Goal: Task Accomplishment & Management: Use online tool/utility

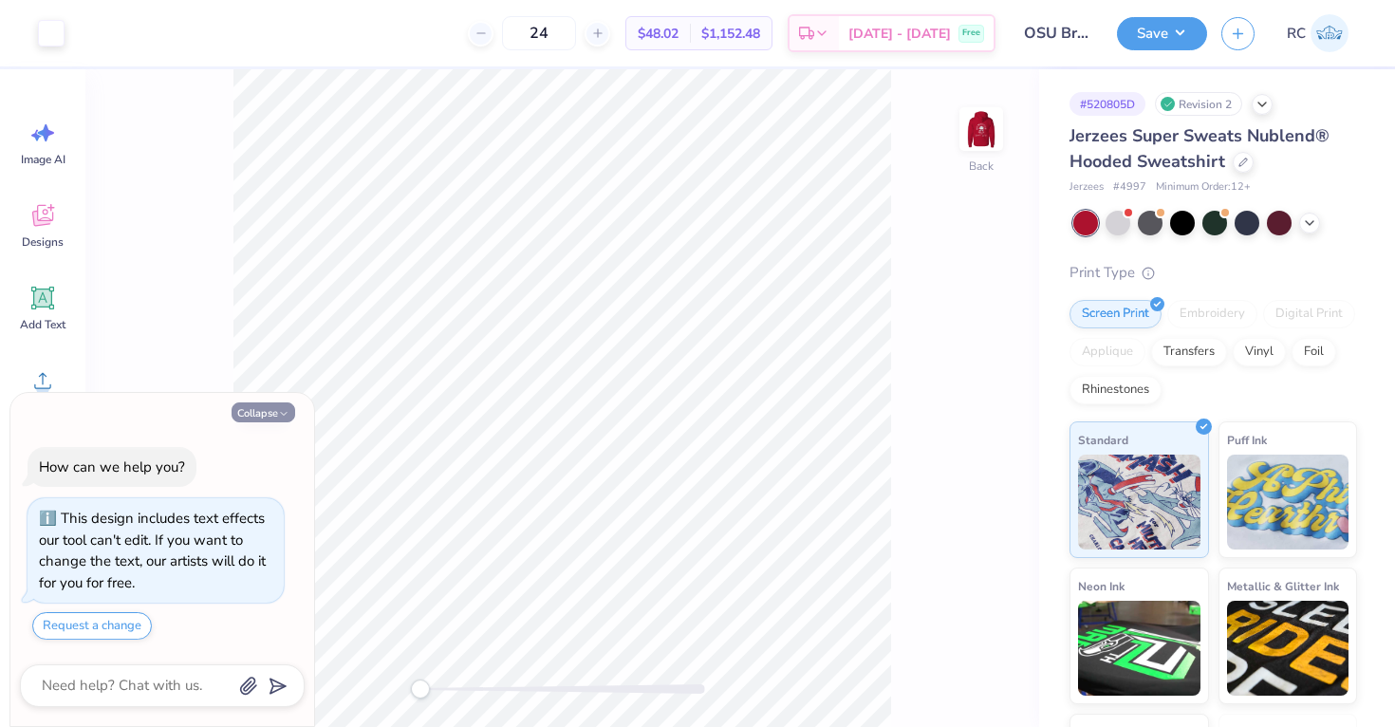
click at [279, 417] on icon "button" at bounding box center [283, 413] width 11 height 11
type textarea "x"
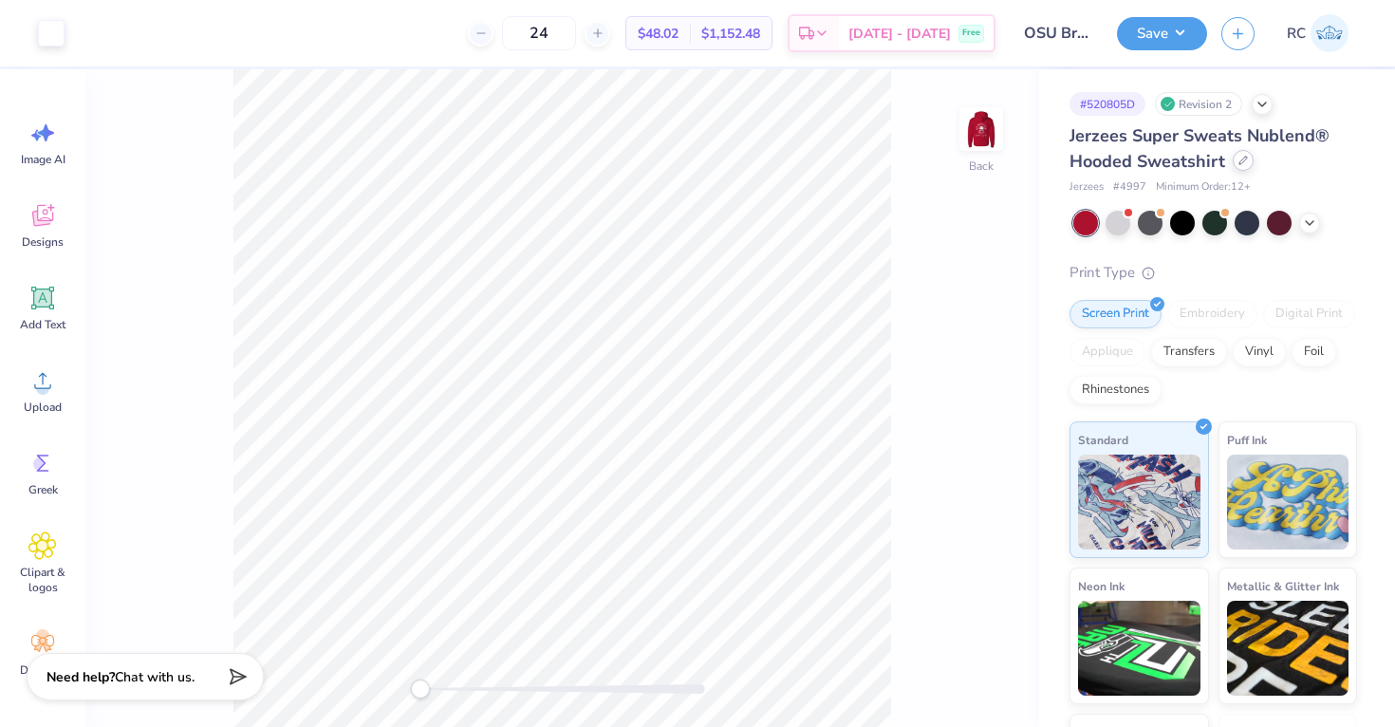
click at [1238, 159] on icon at bounding box center [1242, 160] width 9 height 9
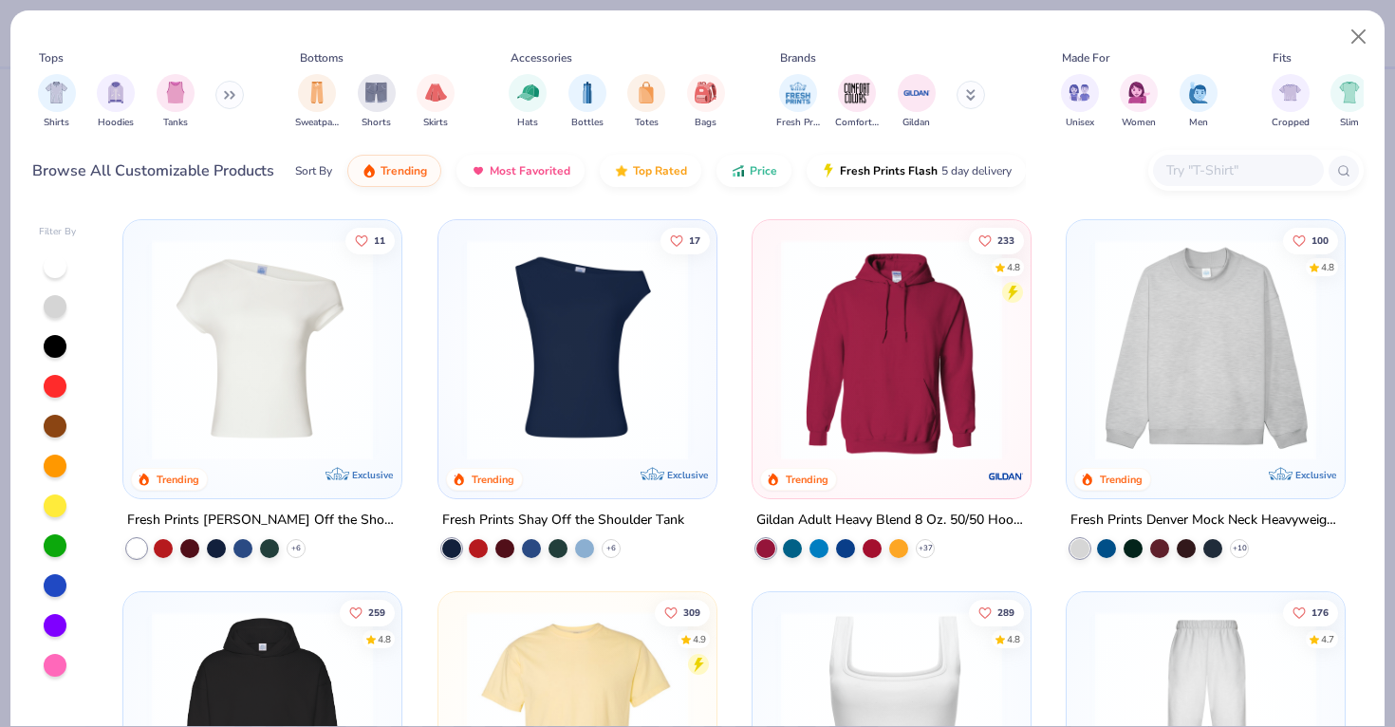
click at [1231, 165] on input "text" at bounding box center [1237, 170] width 146 height 22
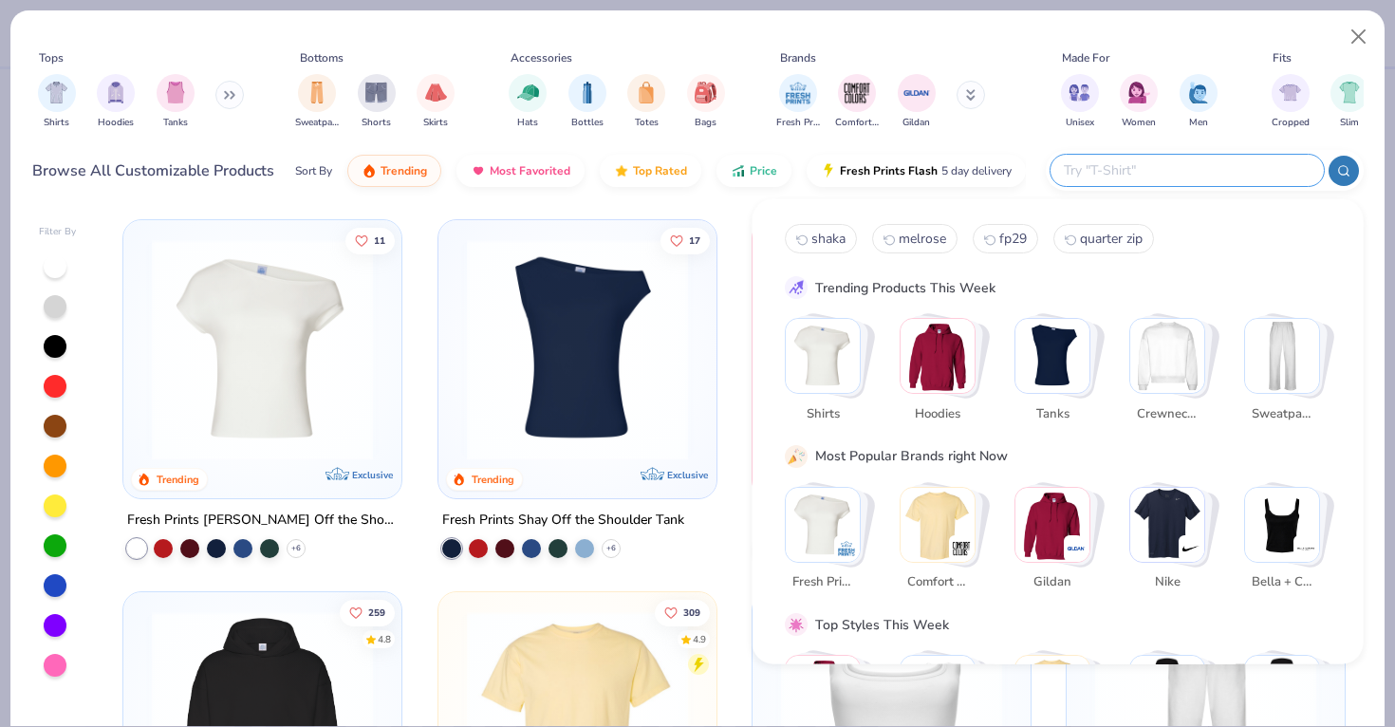
click at [1103, 179] on input "text" at bounding box center [1186, 170] width 249 height 22
paste input "IND4000"
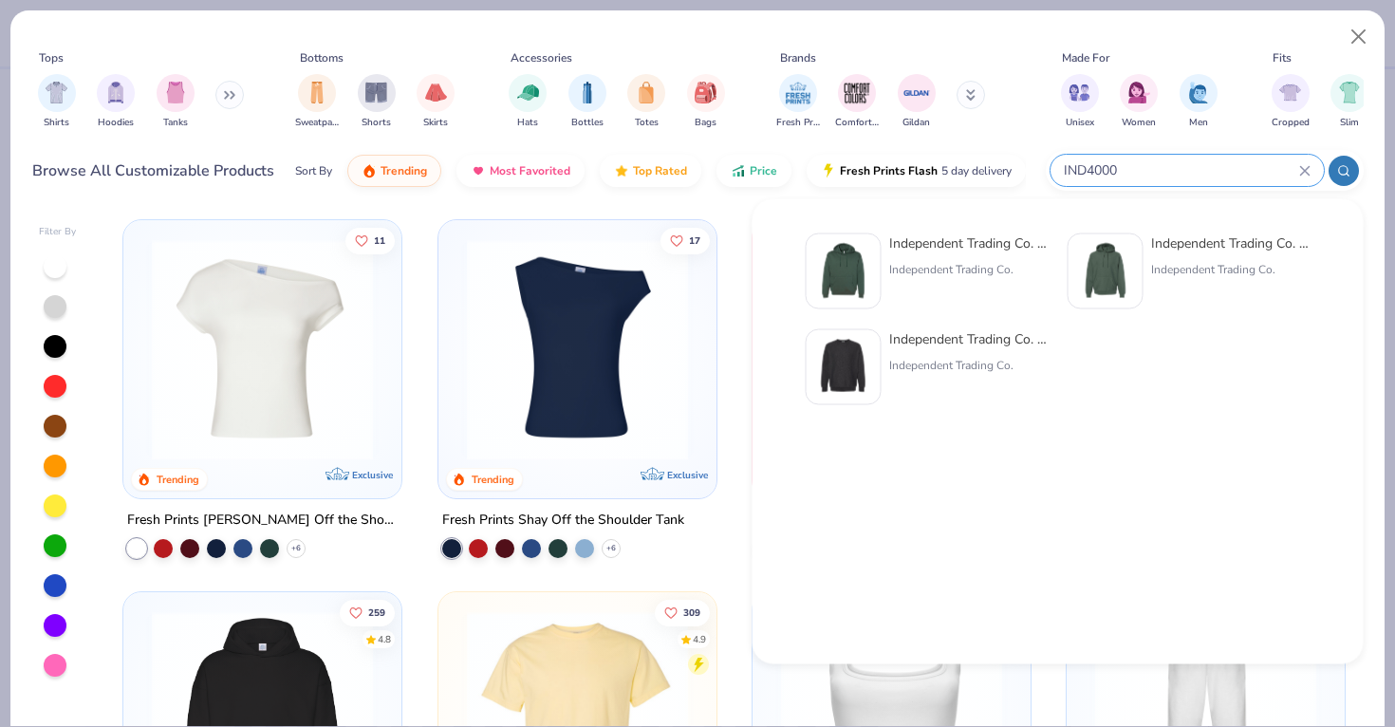
type input "IND4000"
click at [869, 279] on img at bounding box center [843, 271] width 59 height 59
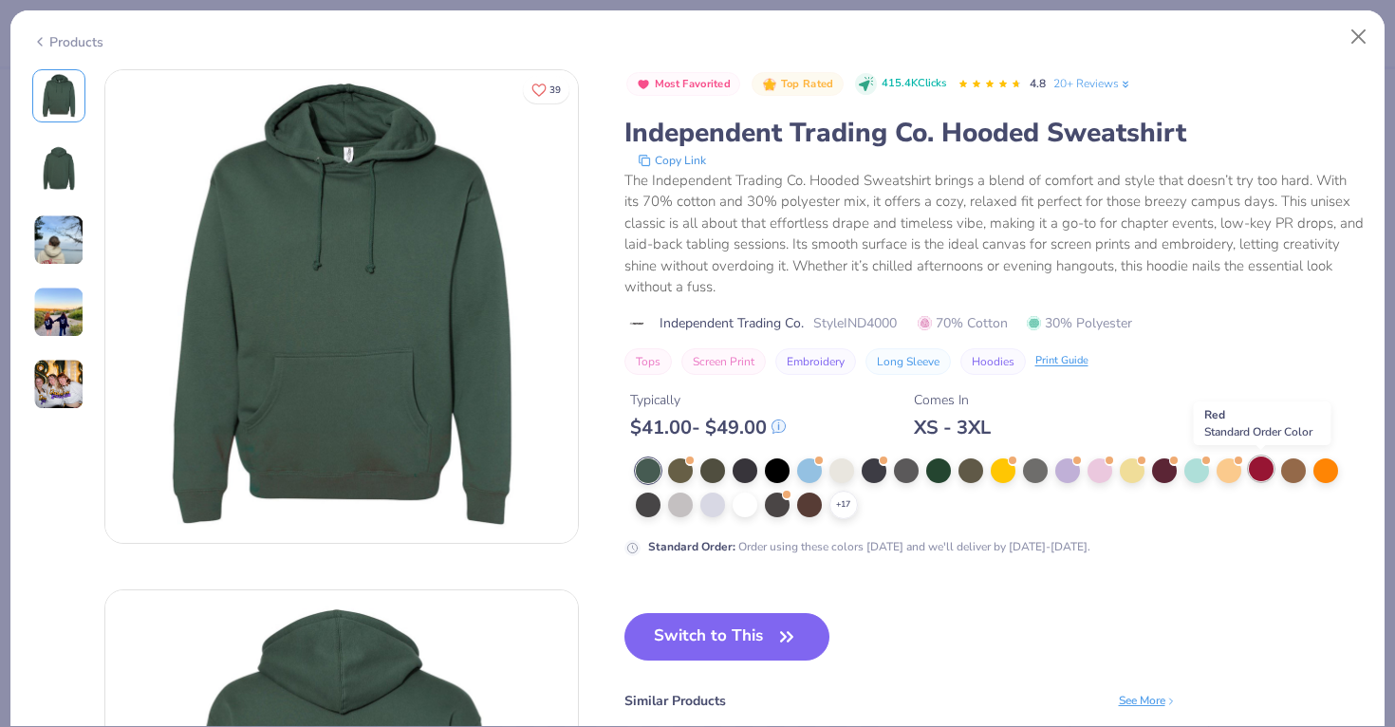
click at [1254, 462] on div at bounding box center [1261, 468] width 25 height 25
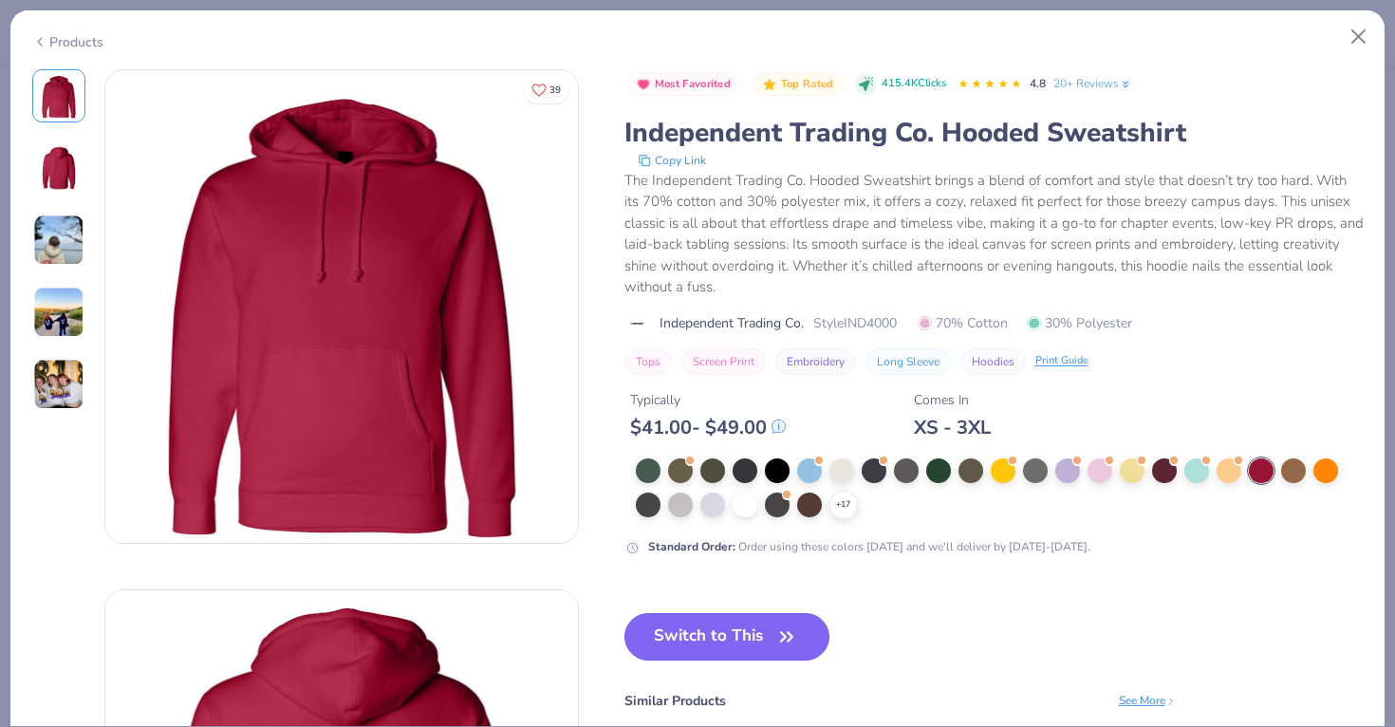
click at [678, 640] on button "Switch to This" at bounding box center [727, 636] width 206 height 47
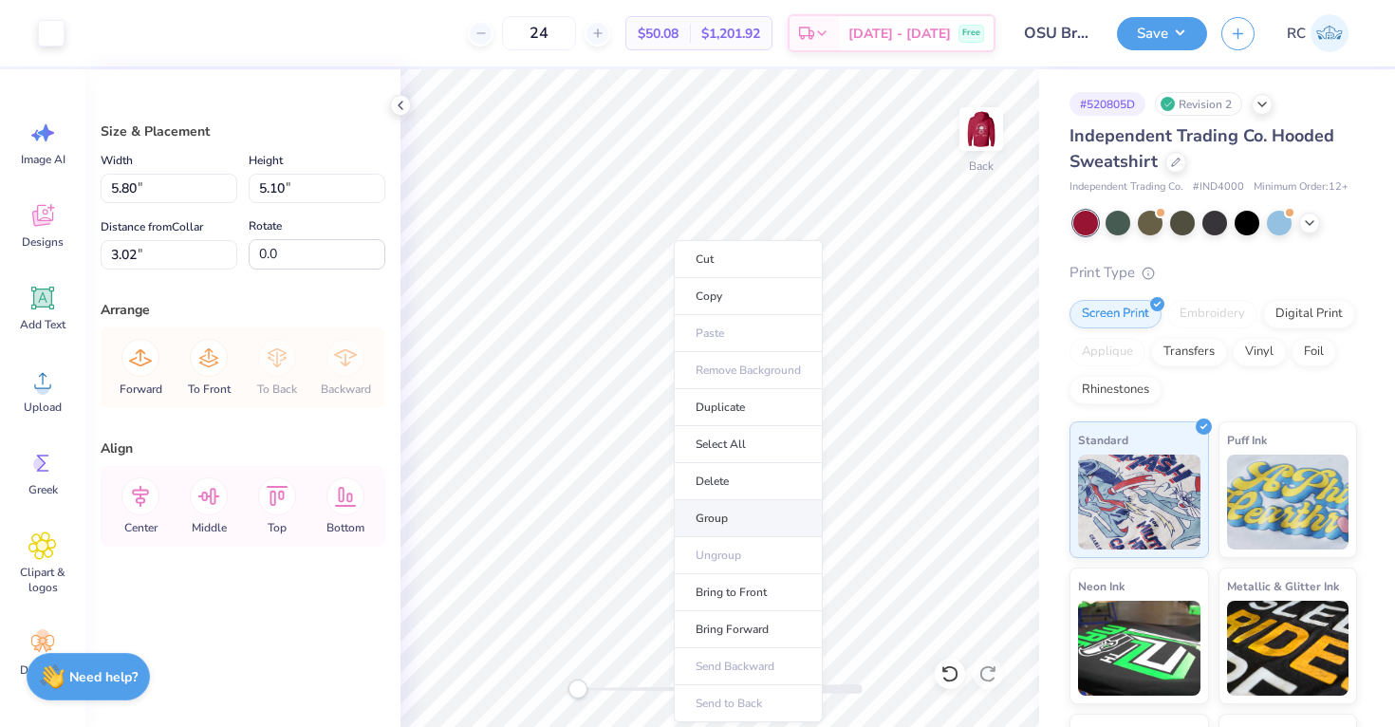
click at [715, 507] on li "Group" at bounding box center [748, 518] width 149 height 37
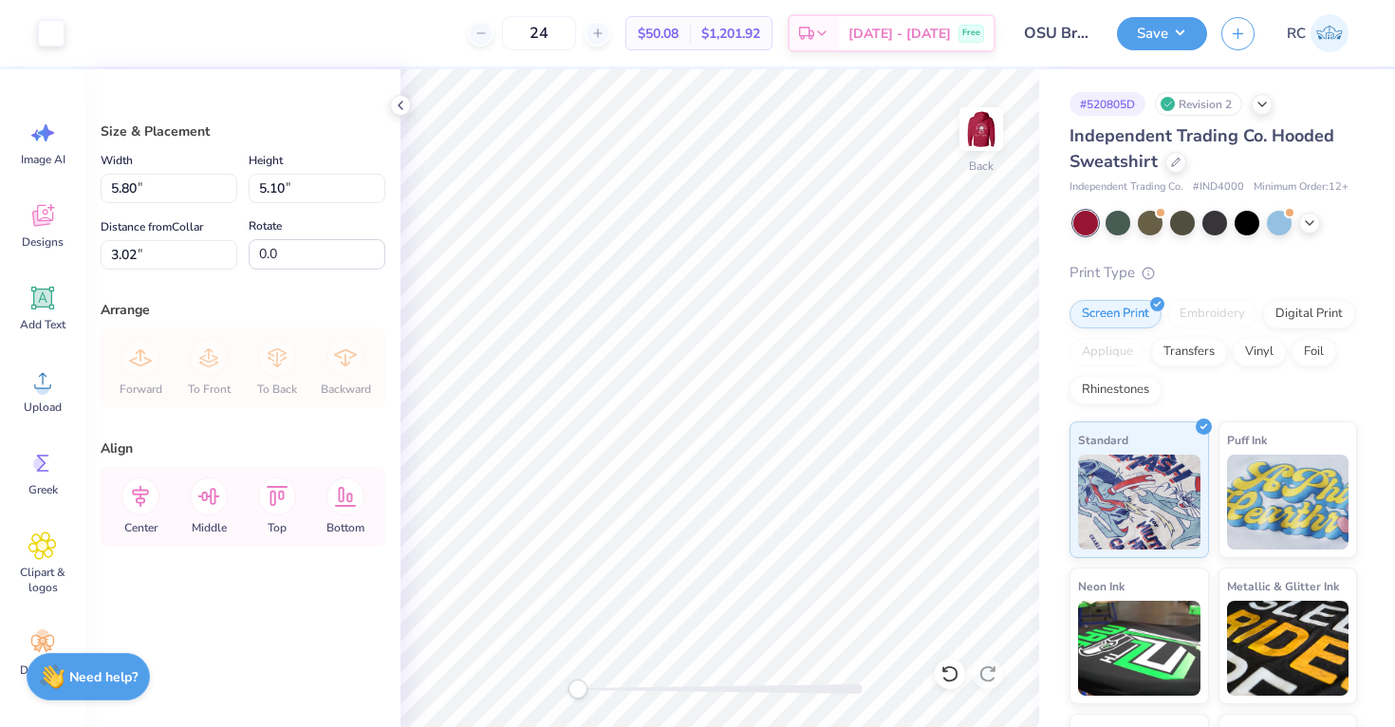
type input "6.04"
type input "2.23"
type input "10.81"
click at [808, 511] on li "Group" at bounding box center [849, 518] width 149 height 37
type input "5.80"
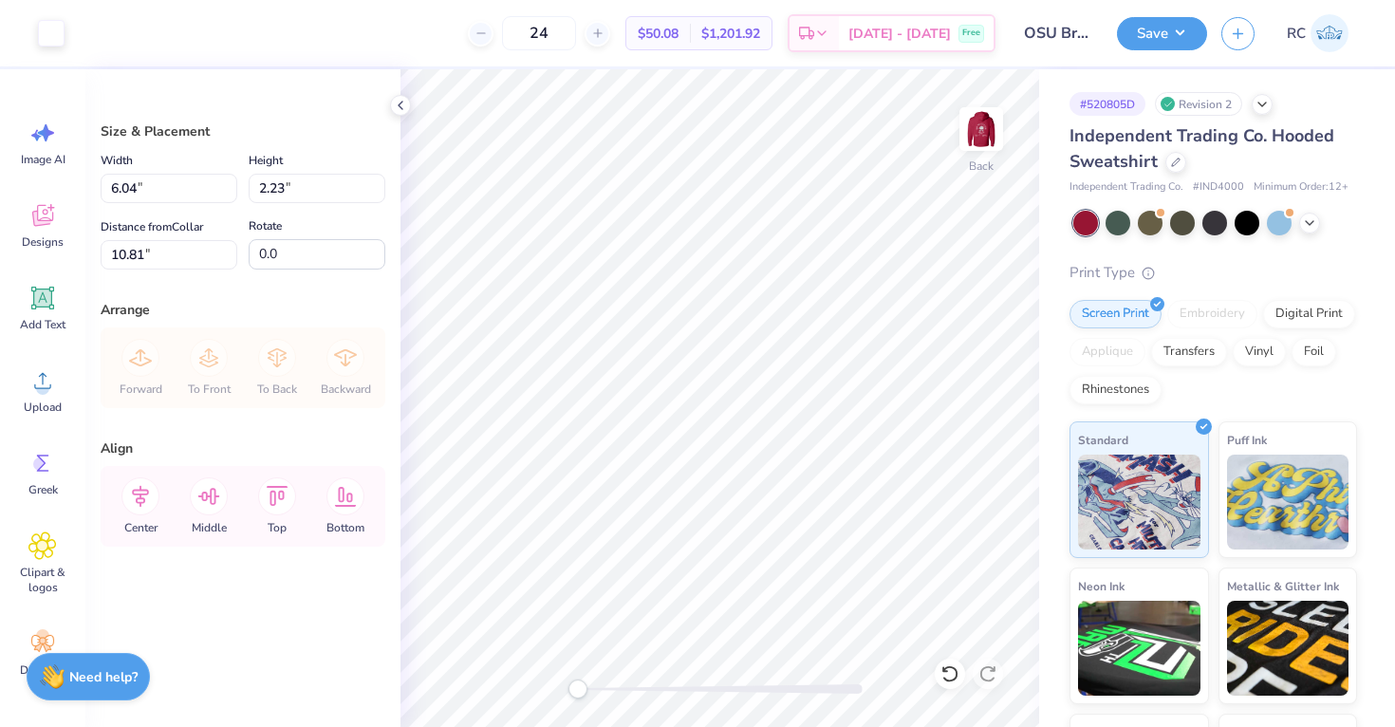
type input "5.10"
type input "3.02"
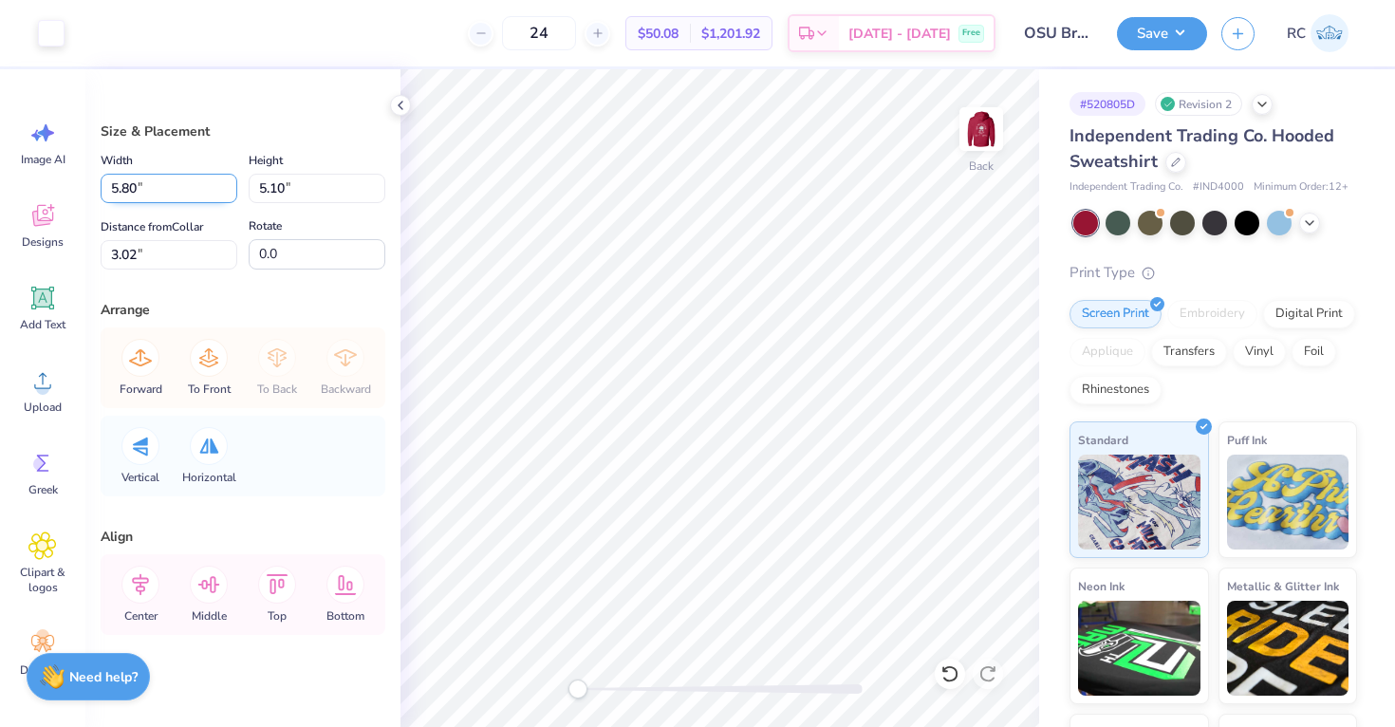
click at [172, 190] on input "5.80" at bounding box center [169, 188] width 137 height 29
type input "5.00"
type input "4.39"
type input "3.37"
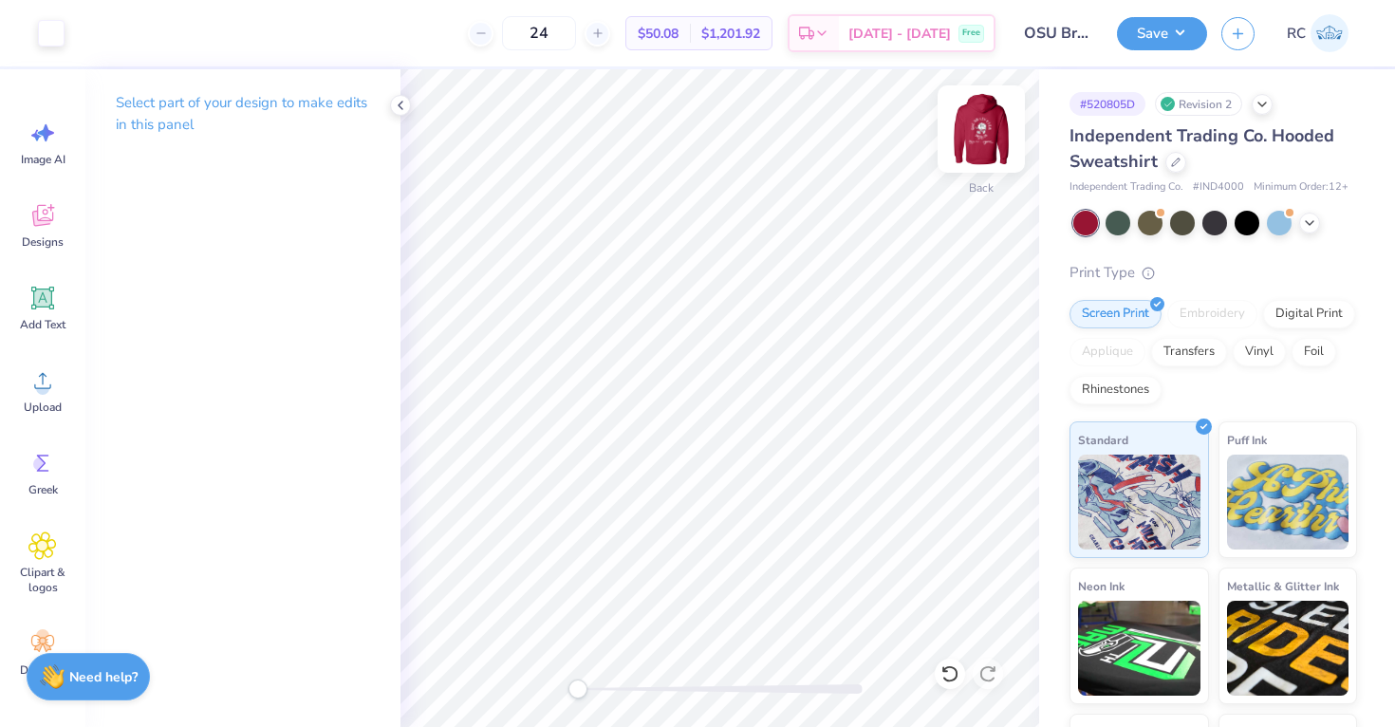
click at [991, 135] on img at bounding box center [981, 129] width 76 height 76
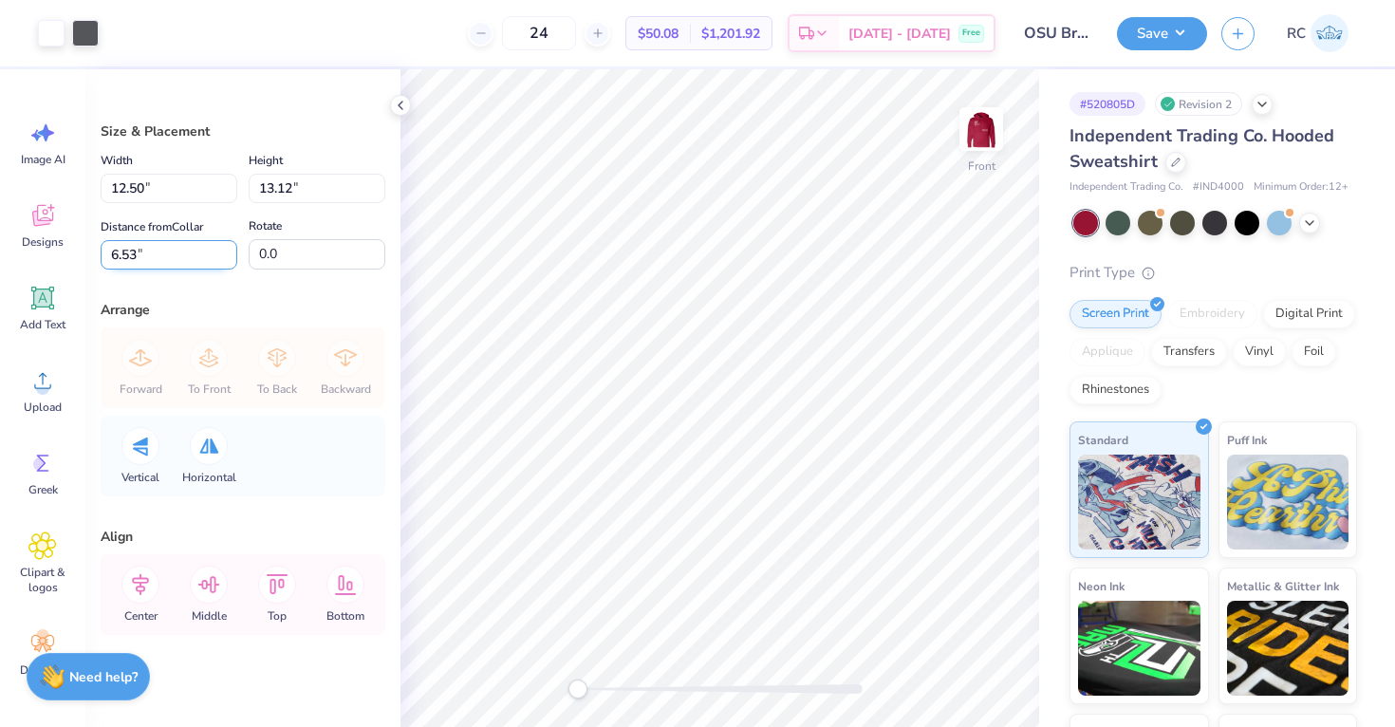
click at [188, 257] on input "6.53" at bounding box center [169, 254] width 137 height 29
type input "6"
click at [330, 198] on input "13.12" at bounding box center [317, 188] width 137 height 29
click at [1154, 33] on button "Save" at bounding box center [1162, 30] width 90 height 33
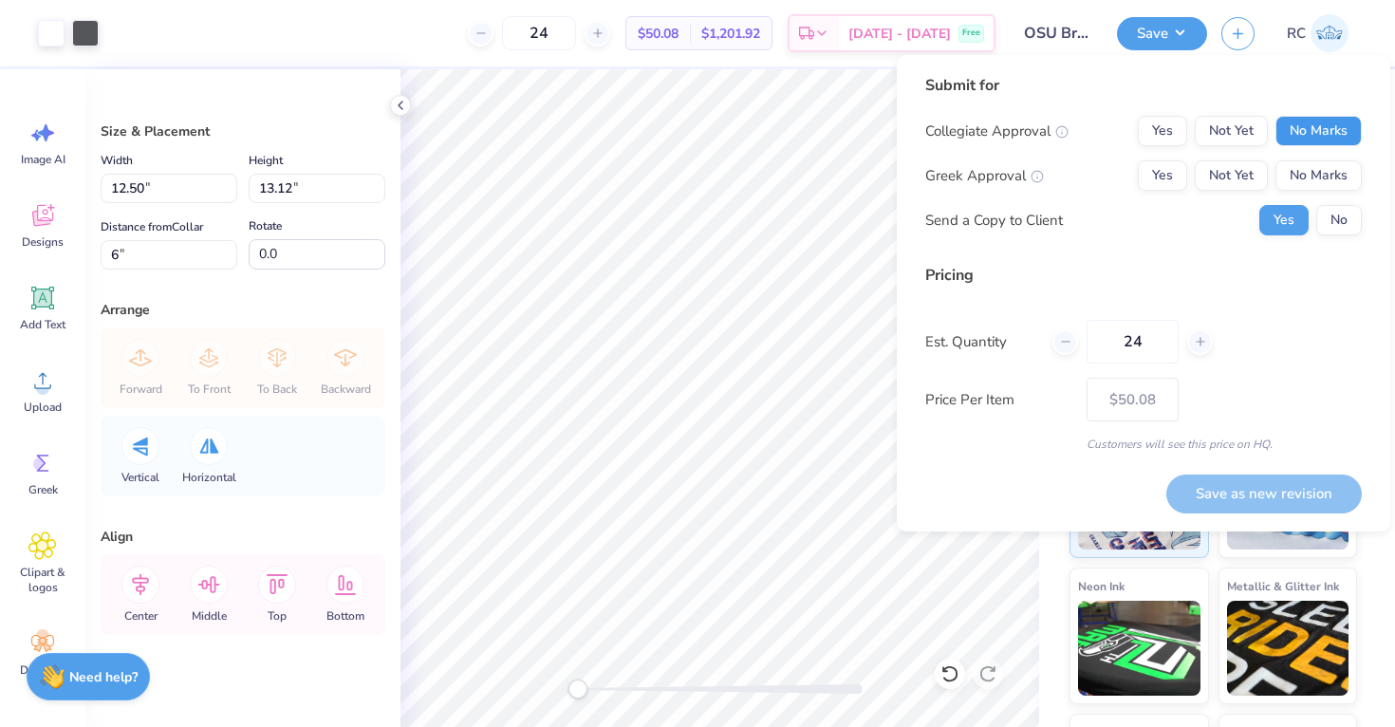
click at [1303, 127] on button "No Marks" at bounding box center [1318, 131] width 86 height 30
click at [1314, 196] on div "Collegiate Approval Yes Not Yet No Marks Greek Approval Yes Not Yet No Marks Se…" at bounding box center [1143, 176] width 436 height 120
click at [1330, 191] on div "Collegiate Approval Yes Not Yet No Marks Greek Approval Yes Not Yet No Marks Se…" at bounding box center [1143, 176] width 436 height 120
click at [1330, 189] on button "No Marks" at bounding box center [1318, 175] width 86 height 30
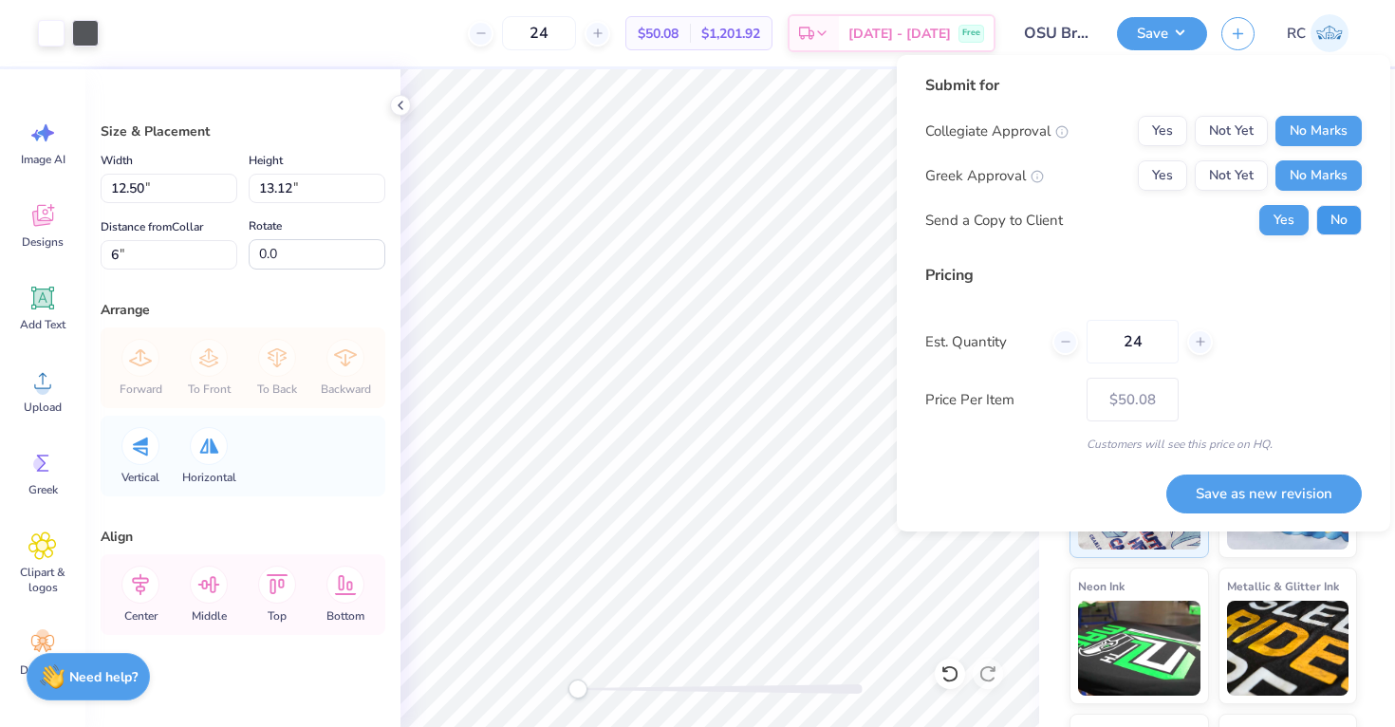
click at [1331, 217] on button "No" at bounding box center [1339, 220] width 46 height 30
click at [1183, 139] on button "Yes" at bounding box center [1162, 131] width 49 height 30
click at [1147, 352] on input "24" at bounding box center [1132, 342] width 92 height 44
type input "2"
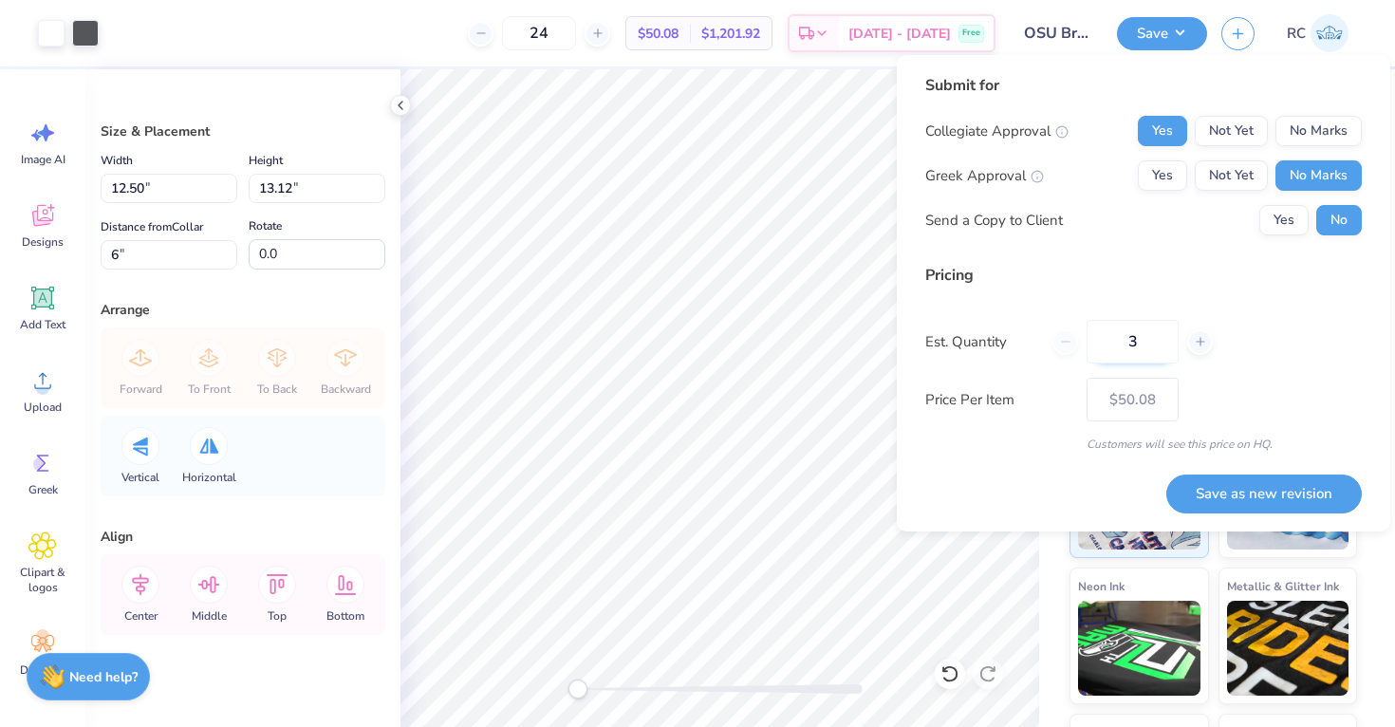
type input "36"
type input "$47.66"
type input "36"
click at [1287, 417] on div "Price Per Item $47.66" at bounding box center [1143, 400] width 436 height 44
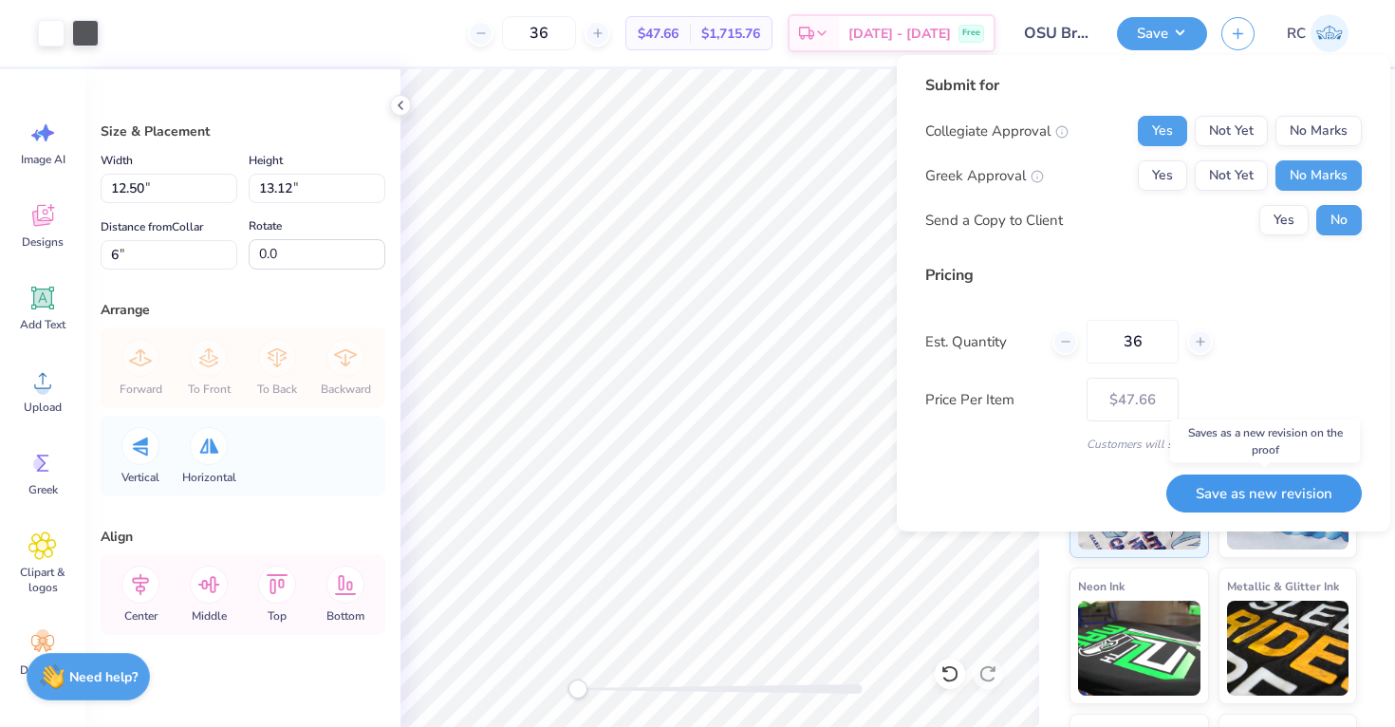
click at [1275, 485] on button "Save as new revision" at bounding box center [1263, 493] width 195 height 39
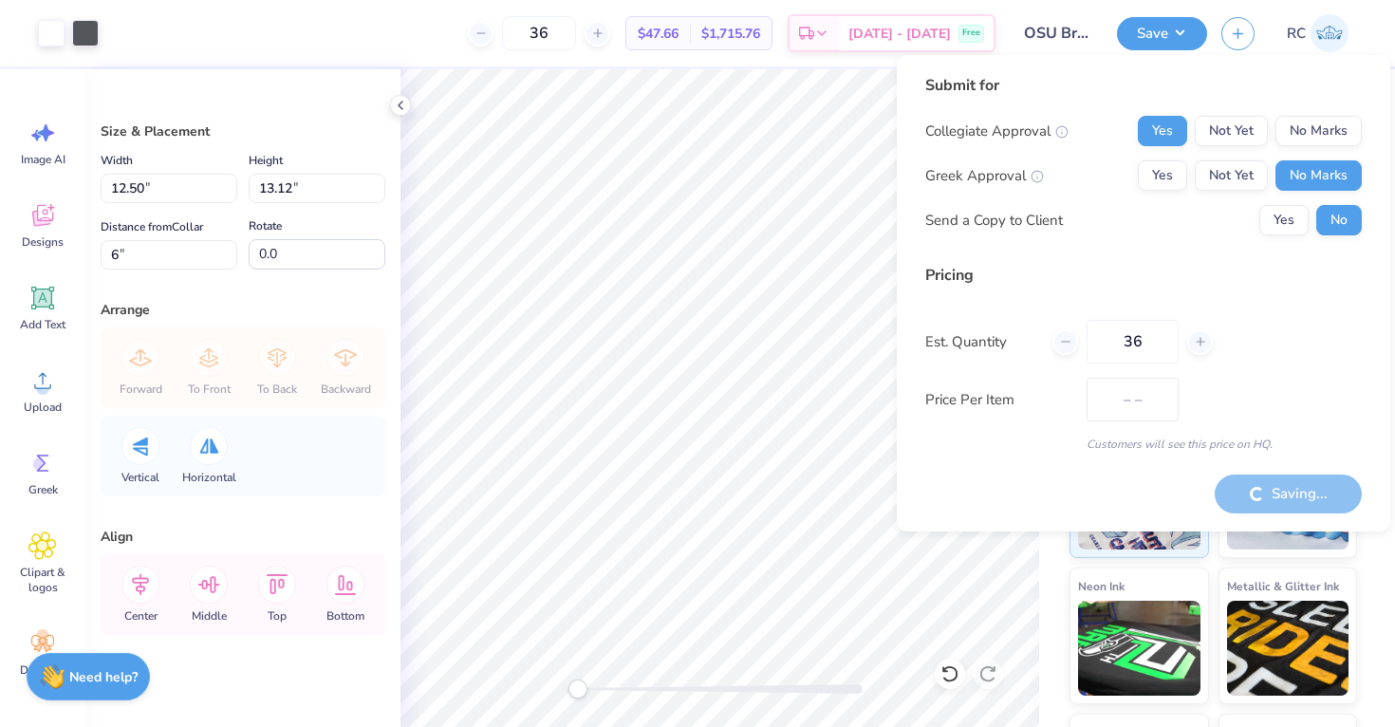
type input "$47.66"
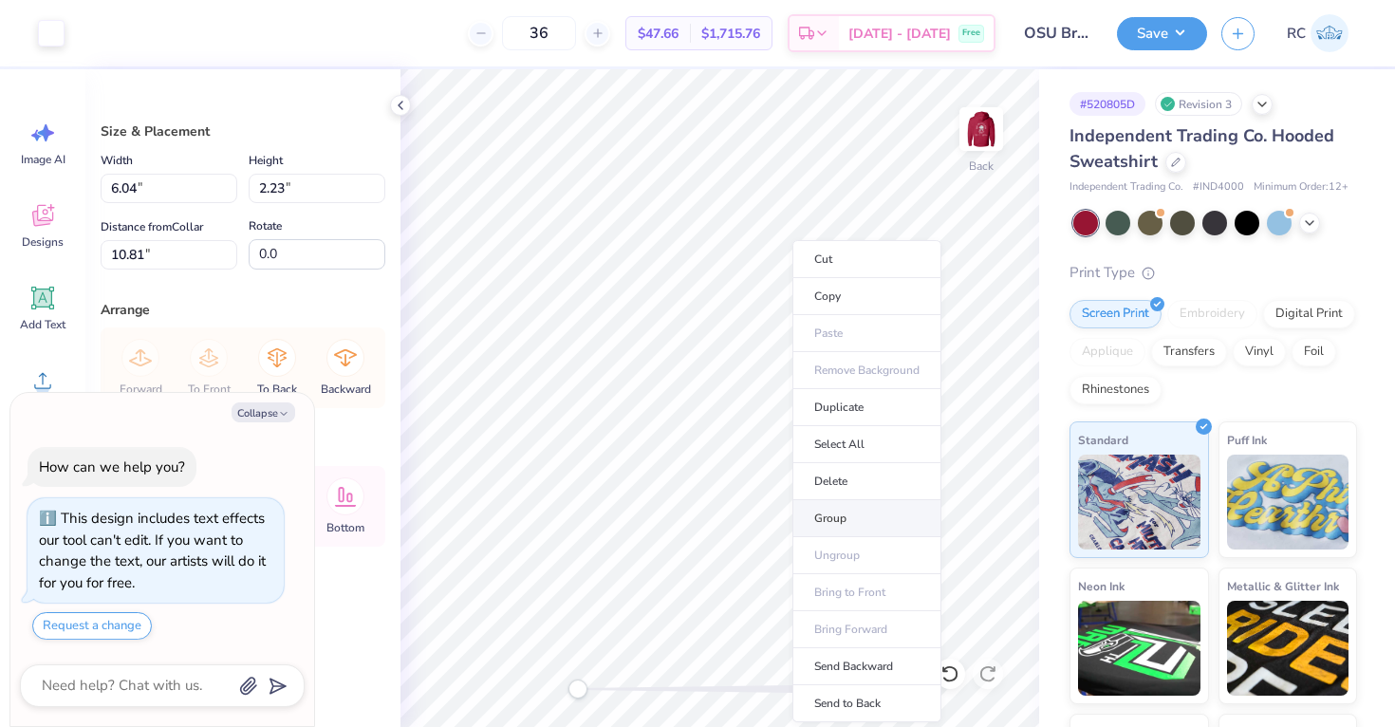
click at [835, 513] on li "Group" at bounding box center [866, 518] width 149 height 37
type textarea "x"
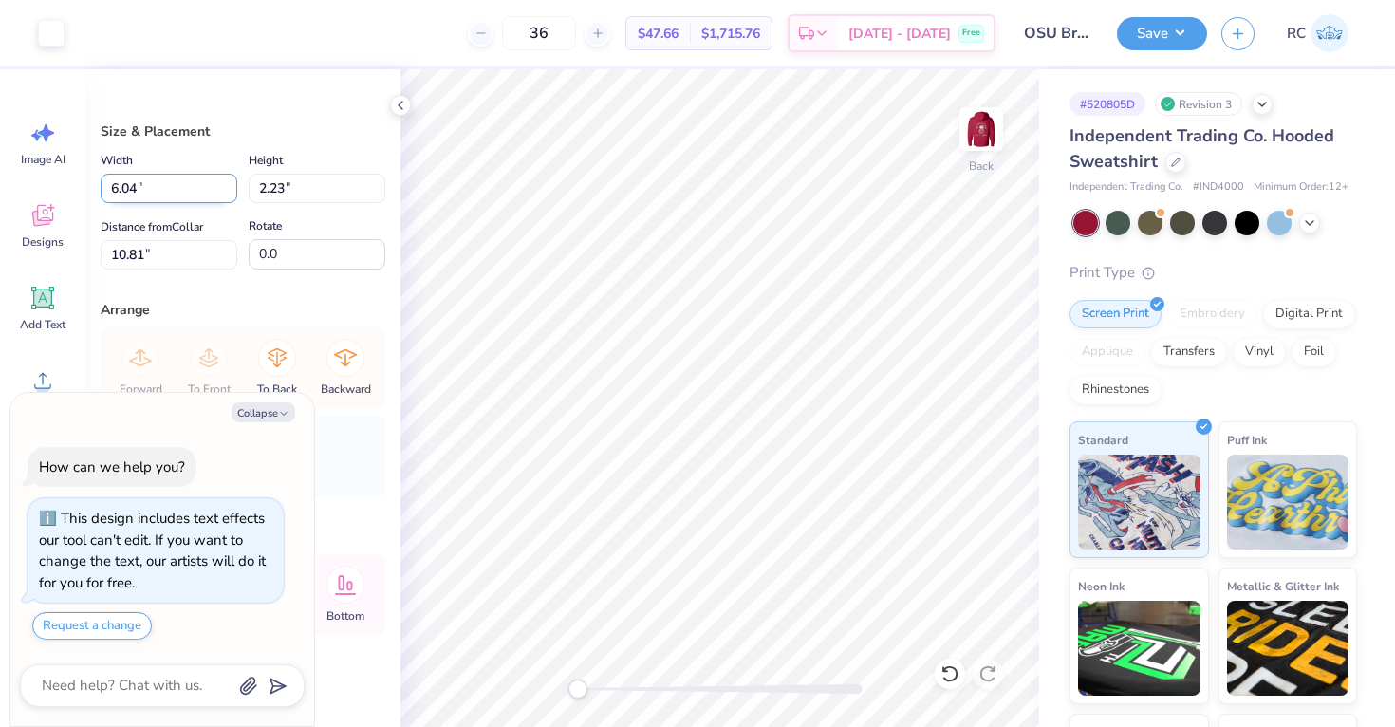
click at [171, 187] on input "6.04" at bounding box center [169, 188] width 137 height 29
type input "6"
type input "5.5"
type textarea "x"
type input "5.50"
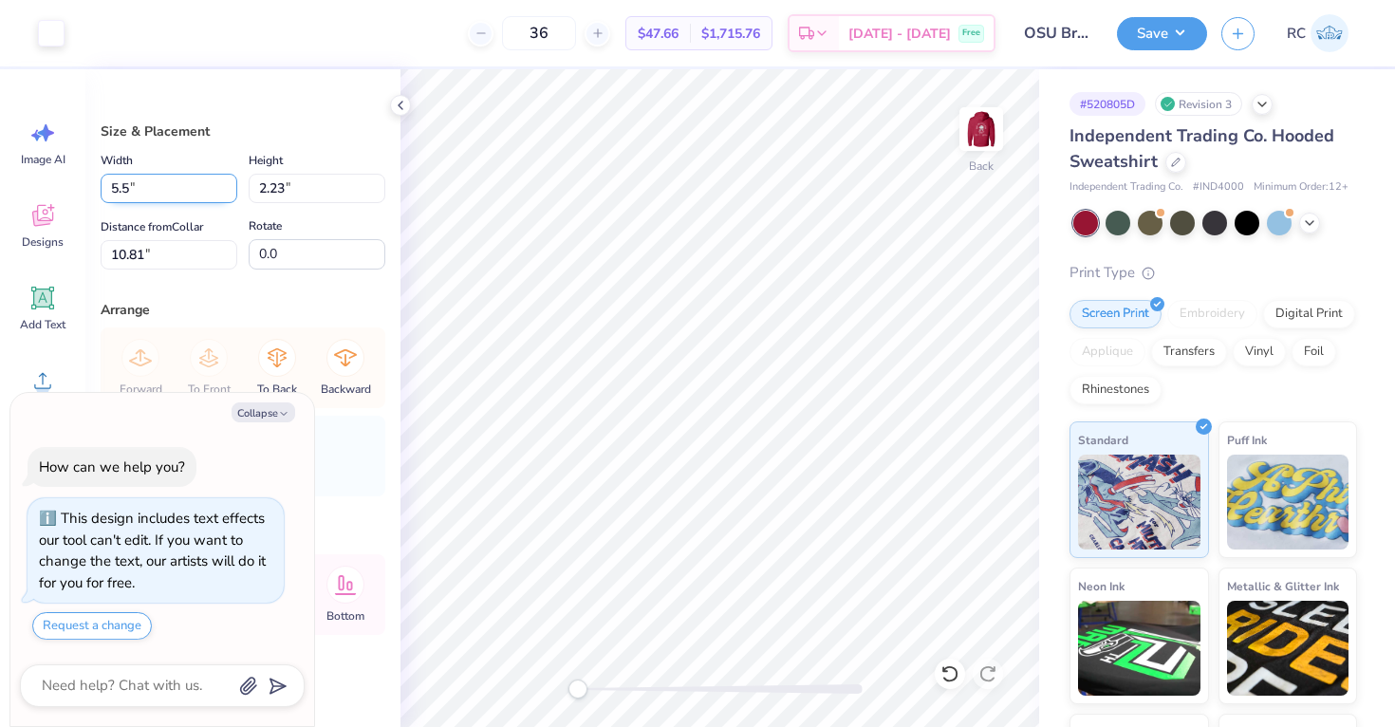
type input "2.03"
type input "10.91"
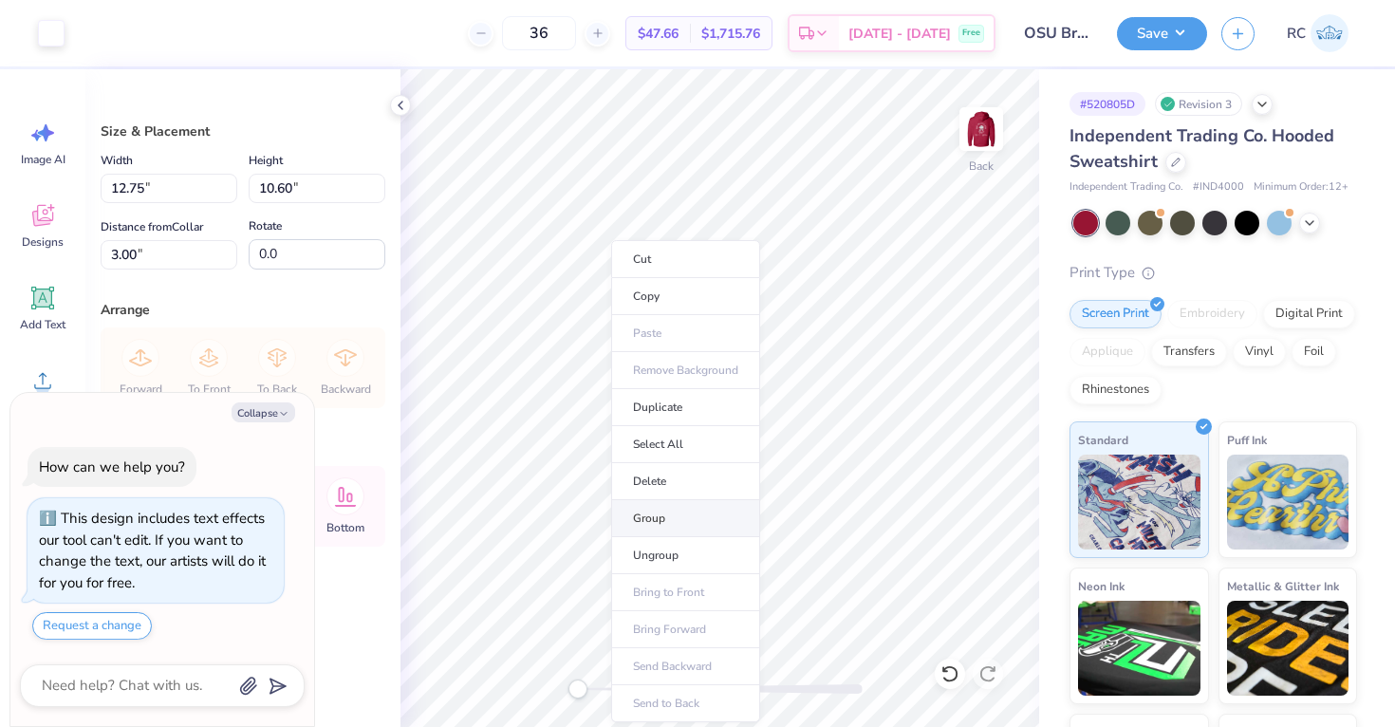
click at [677, 524] on li "Group" at bounding box center [685, 518] width 149 height 37
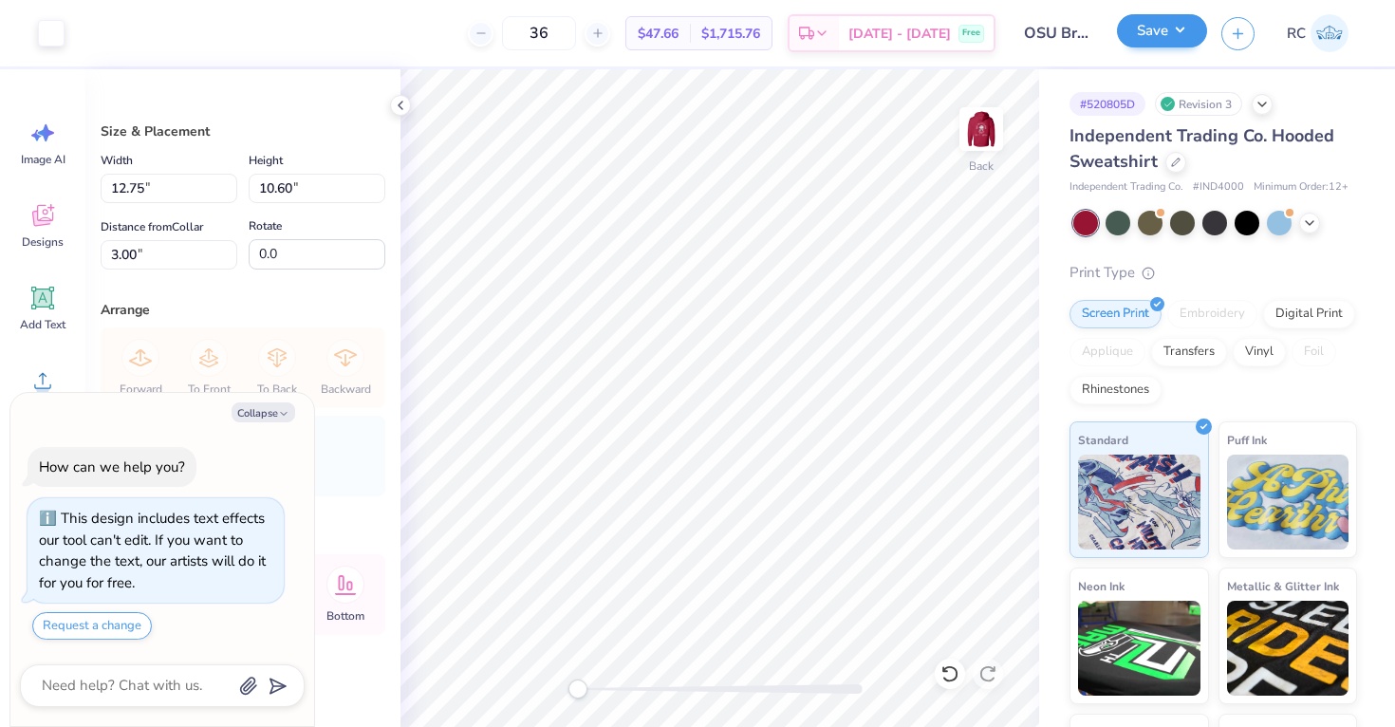
click at [1180, 49] on div "Save RC" at bounding box center [1256, 33] width 278 height 66
click at [1176, 36] on button "Save" at bounding box center [1162, 30] width 90 height 33
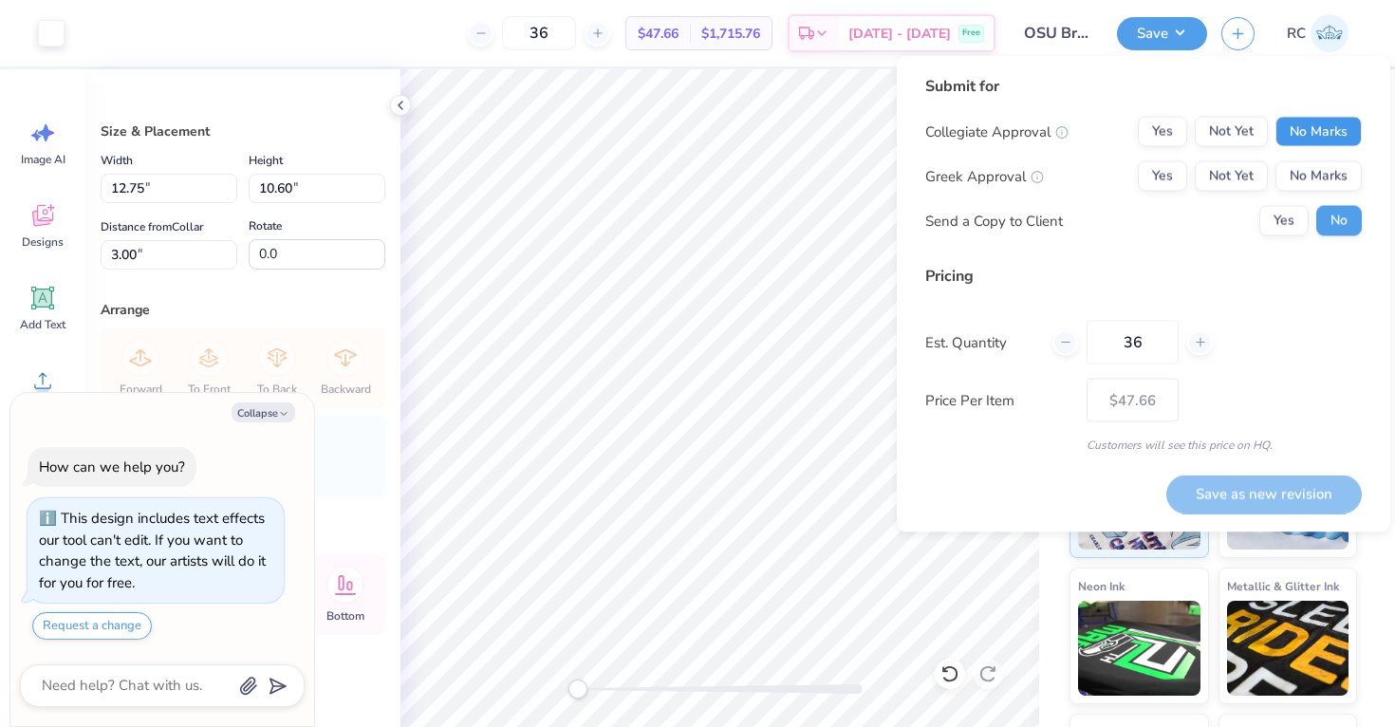
click at [1306, 123] on button "No Marks" at bounding box center [1318, 132] width 86 height 30
click at [1311, 173] on button "No Marks" at bounding box center [1318, 176] width 86 height 30
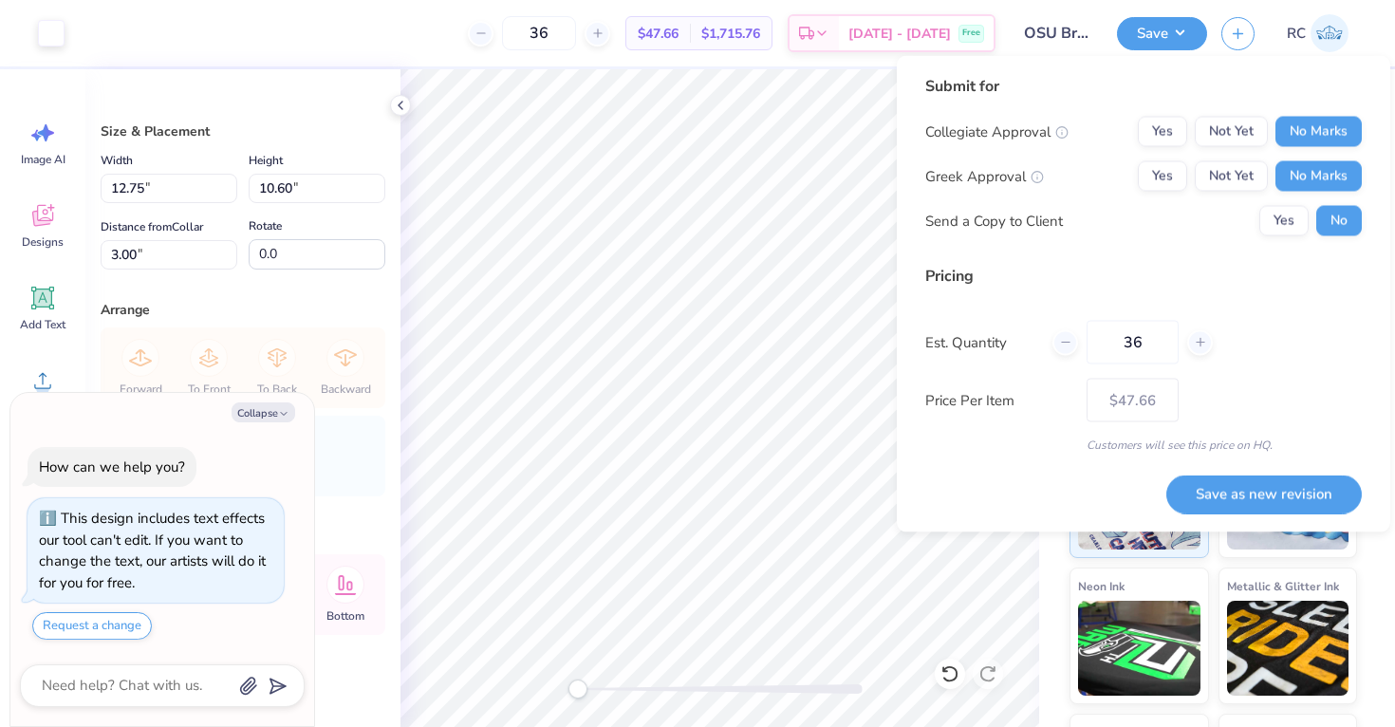
click at [1156, 156] on div "Collegiate Approval Yes Not Yet No Marks Greek Approval Yes Not Yet No Marks Se…" at bounding box center [1143, 177] width 436 height 120
click at [1156, 143] on button "Yes" at bounding box center [1162, 132] width 49 height 30
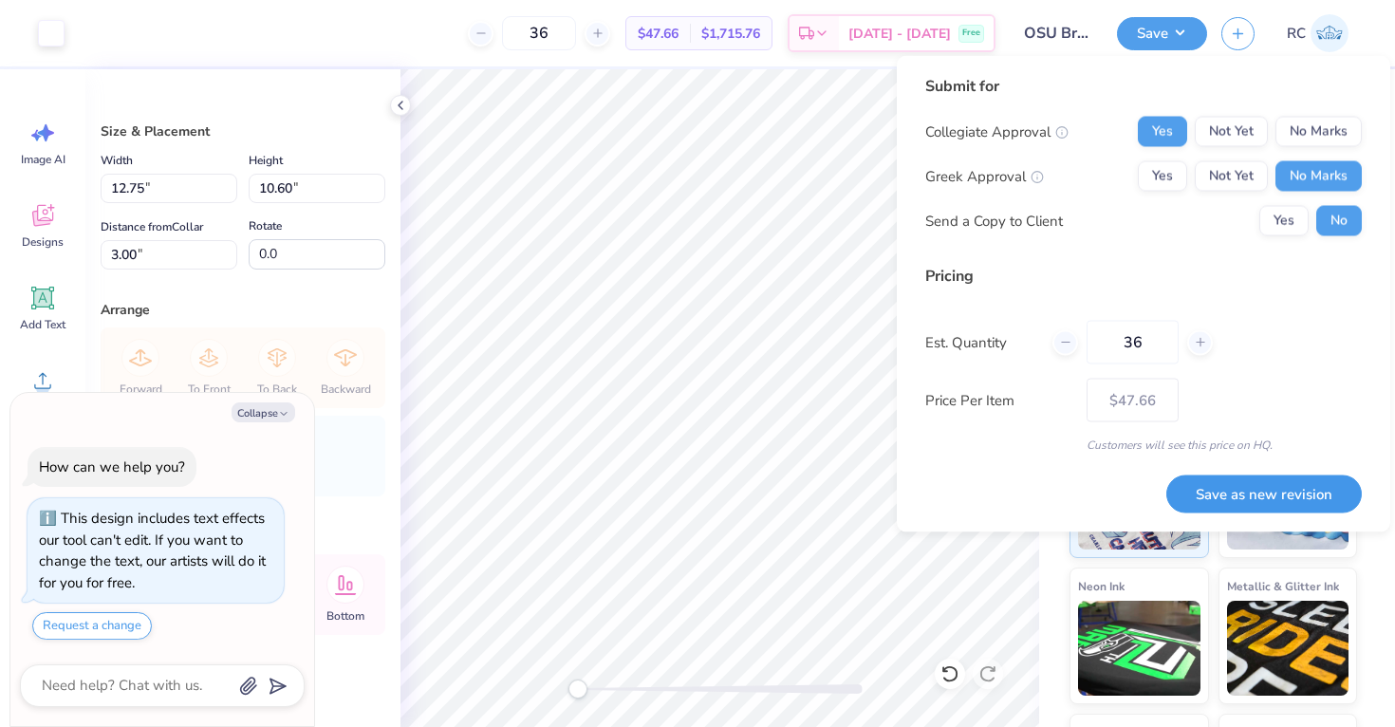
click at [1238, 507] on button "Save as new revision" at bounding box center [1263, 493] width 195 height 39
type textarea "x"
type input "– –"
type textarea "x"
type input "$47.66"
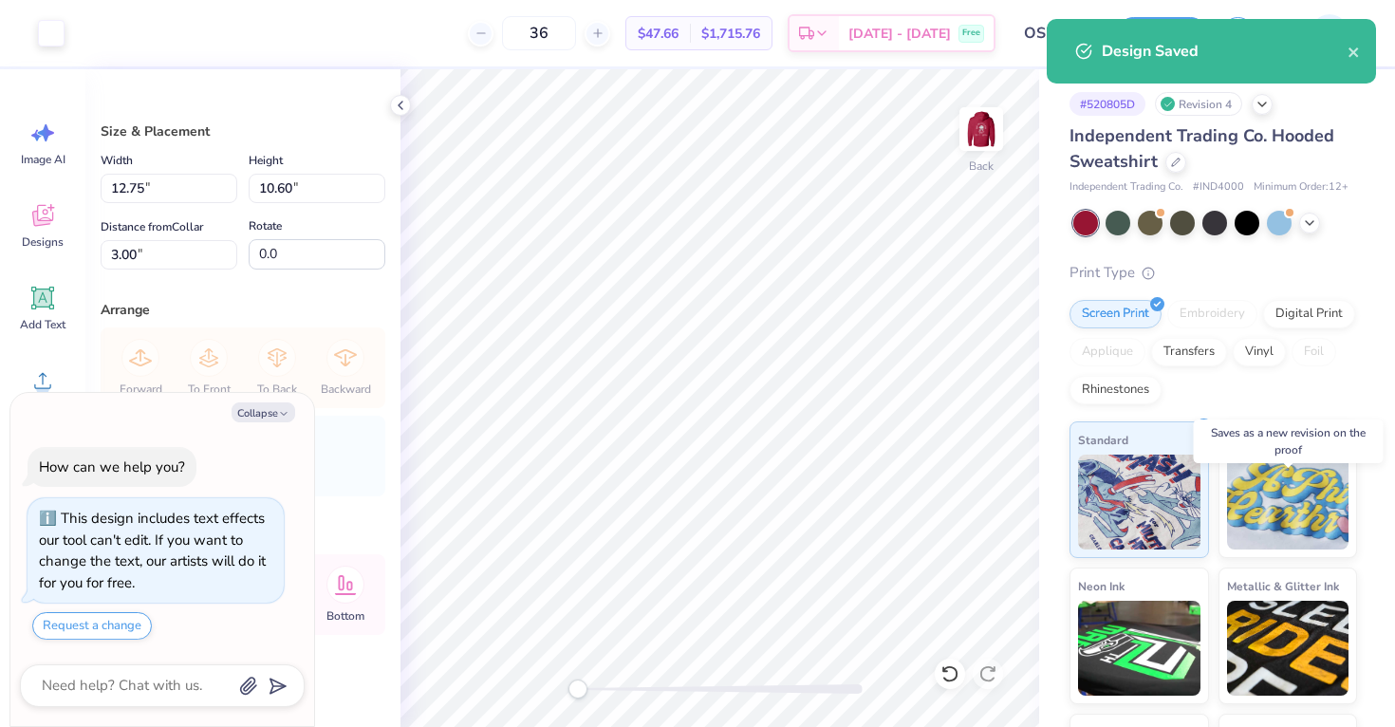
type textarea "x"
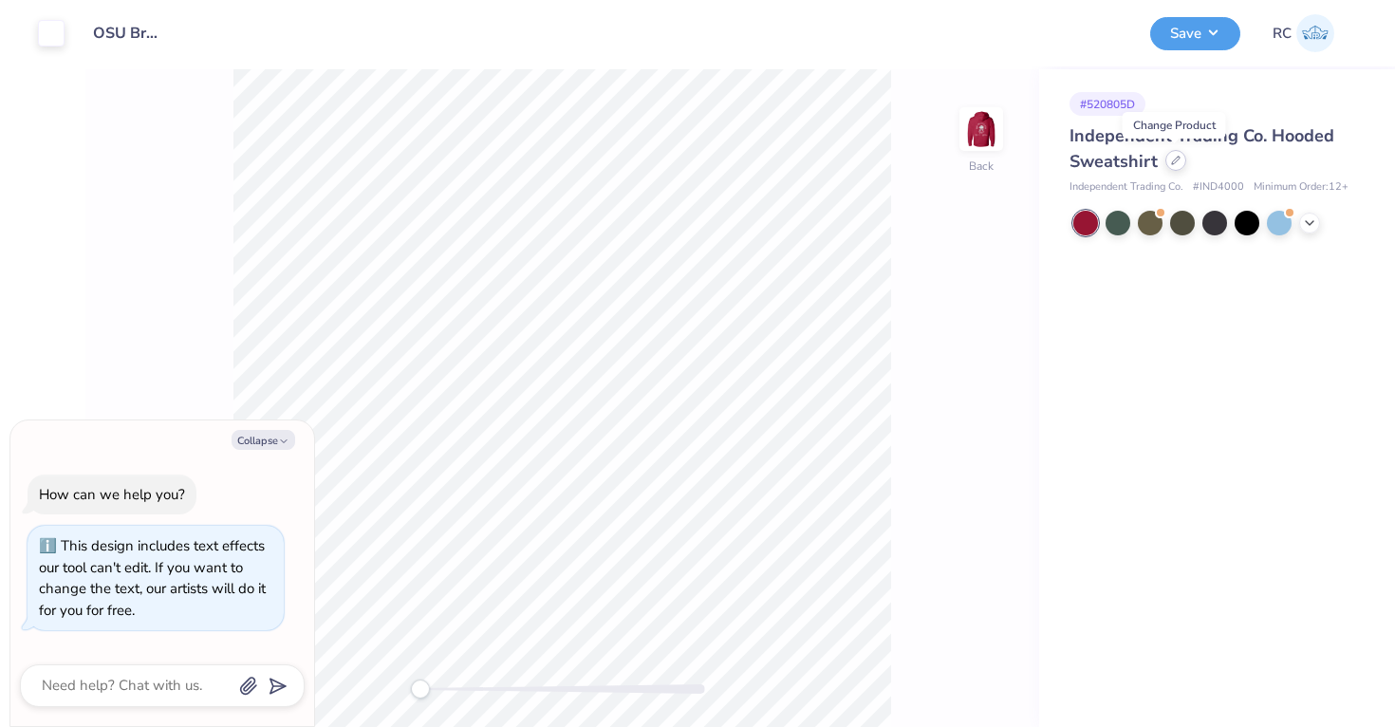
click at [1176, 164] on icon at bounding box center [1175, 160] width 9 height 9
type textarea "x"
